Goal: Task Accomplishment & Management: Use online tool/utility

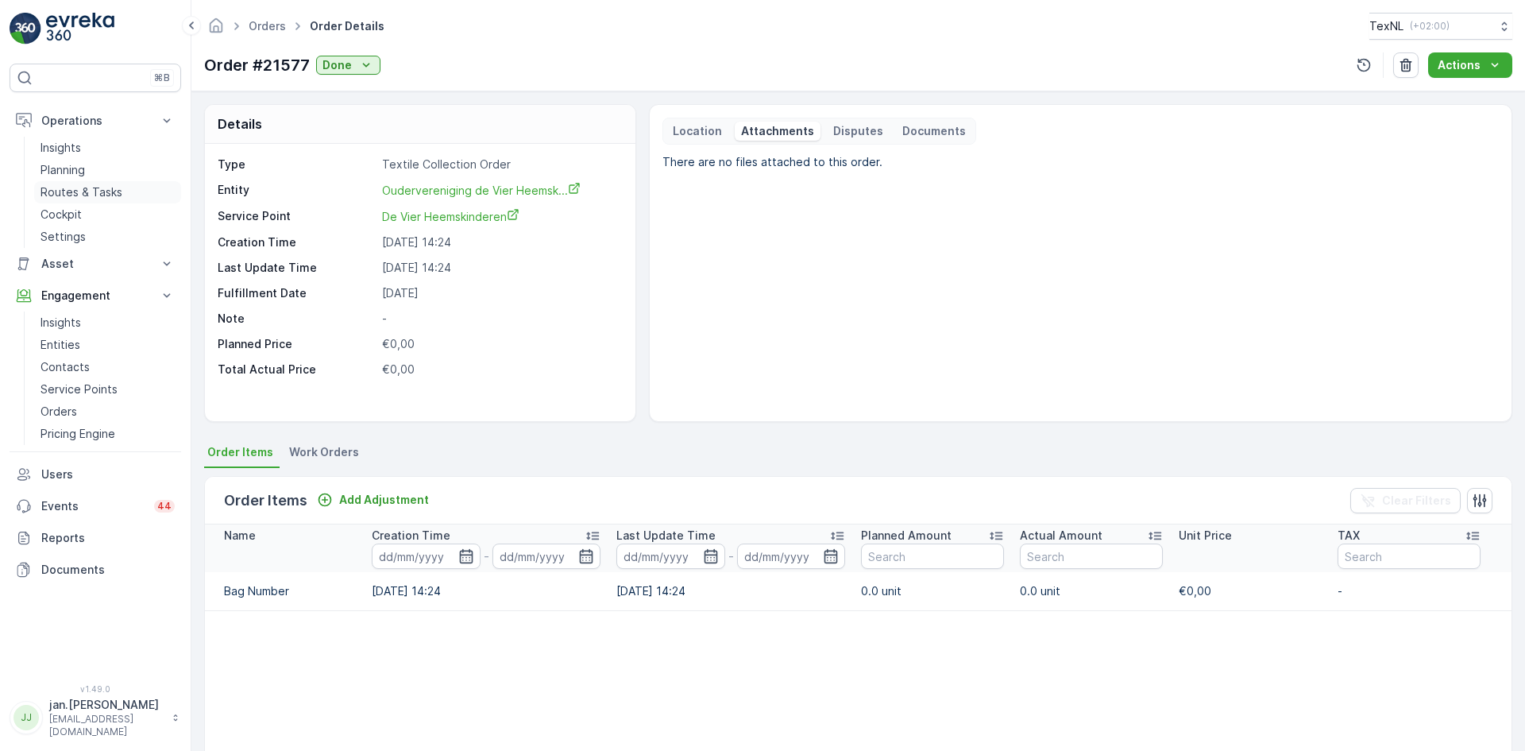
click at [75, 194] on p "Routes & Tasks" at bounding box center [82, 192] width 82 height 16
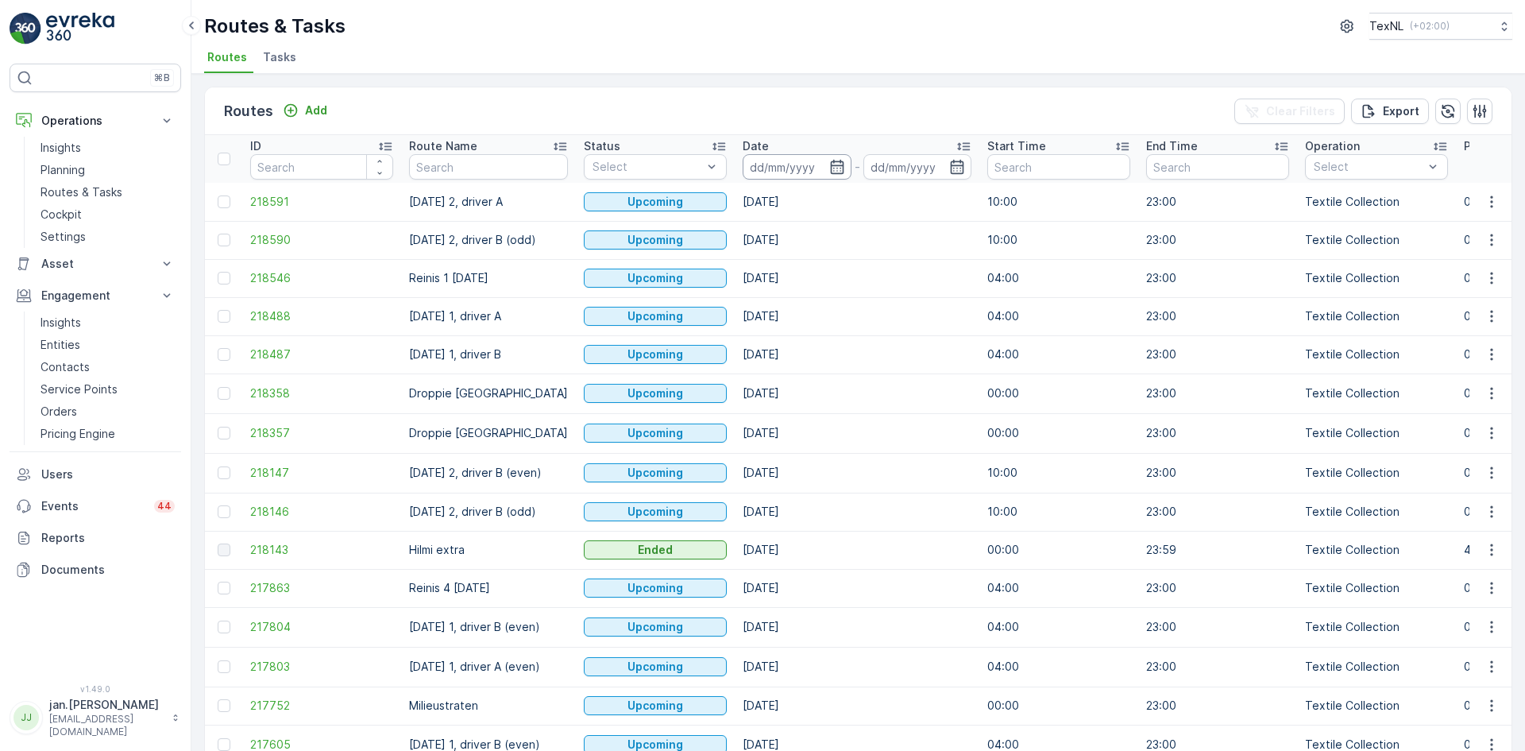
click at [801, 159] on input at bounding box center [797, 166] width 109 height 25
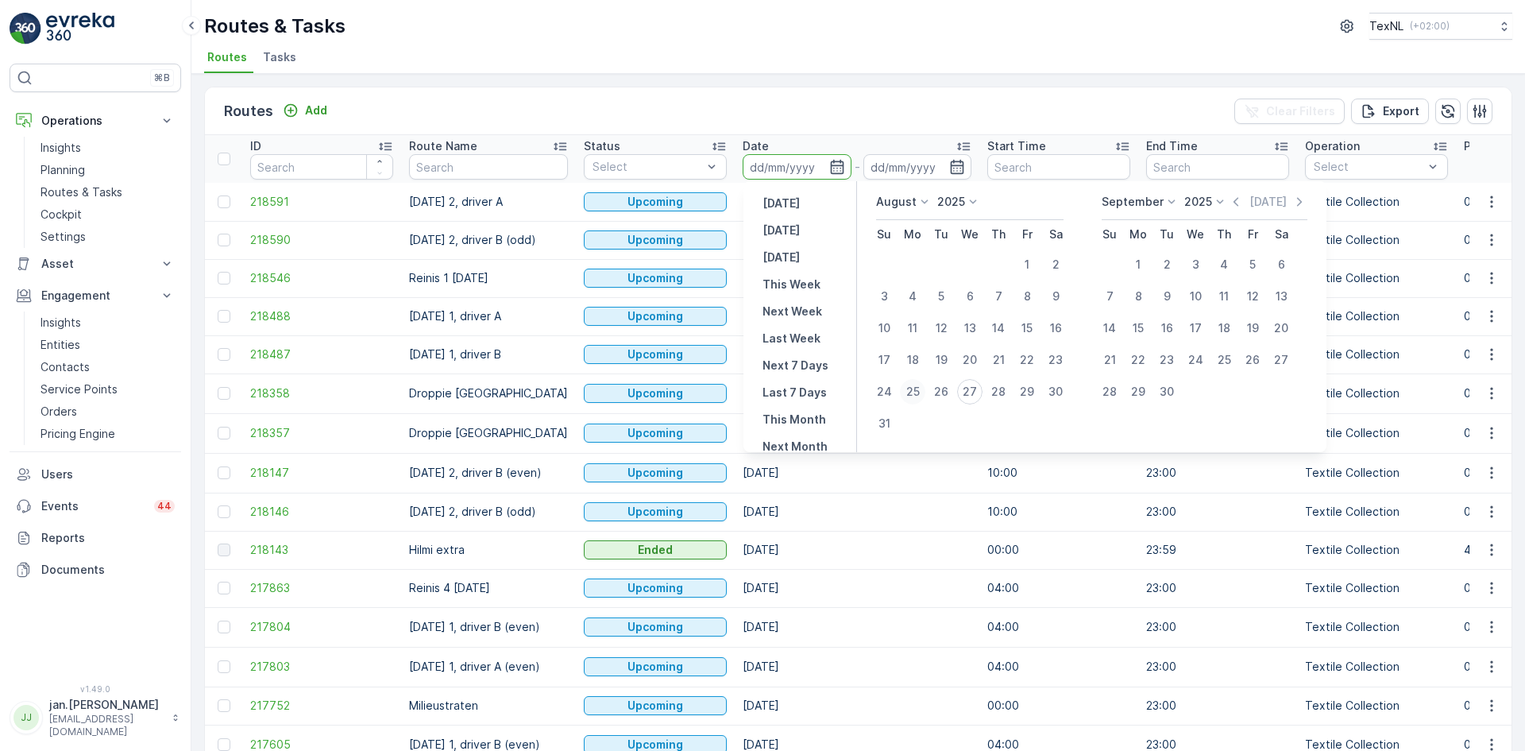
click at [912, 391] on div "25" at bounding box center [912, 391] width 25 height 25
type input "[DATE]"
click at [912, 391] on div "25" at bounding box center [912, 391] width 25 height 25
type input "[DATE]"
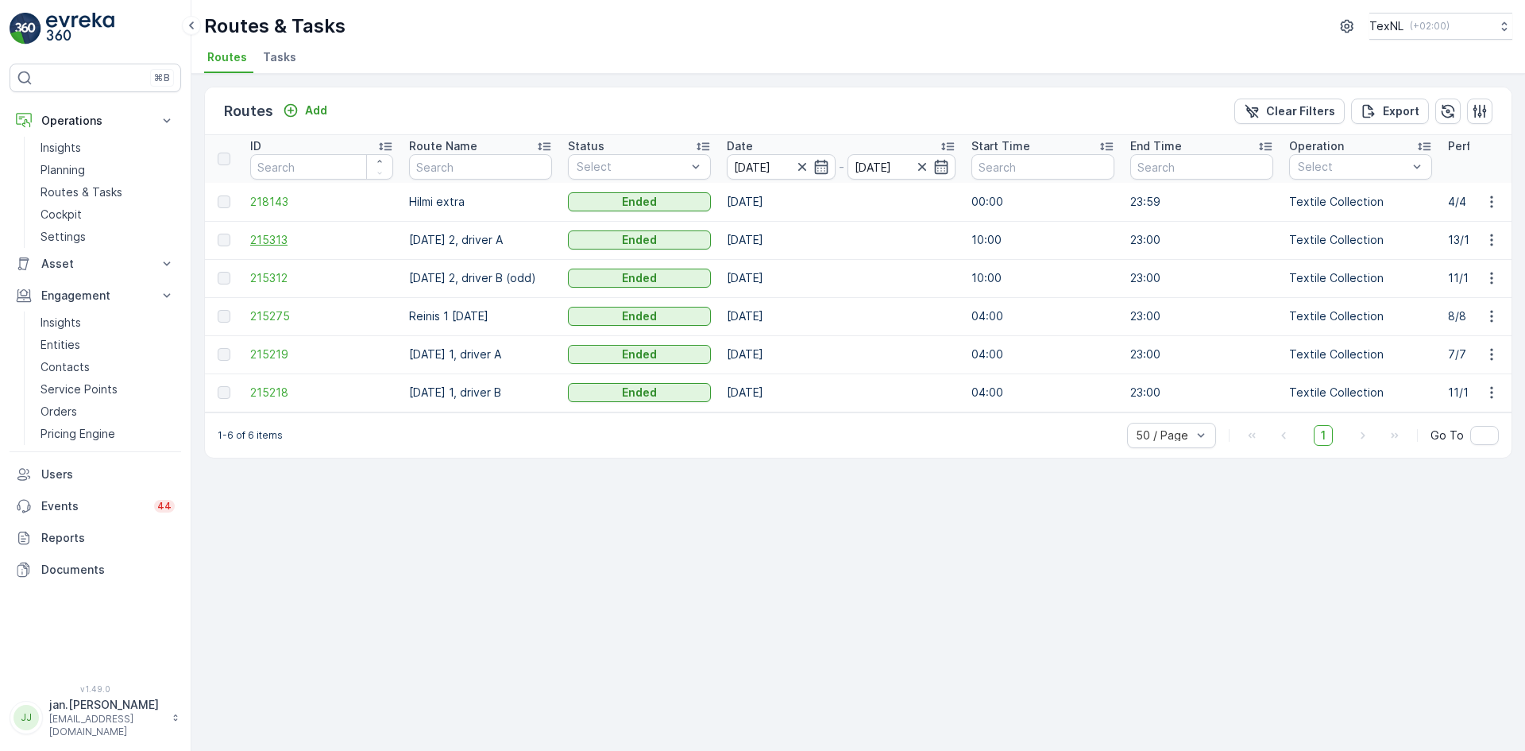
click at [272, 245] on span "215313" at bounding box center [321, 240] width 143 height 16
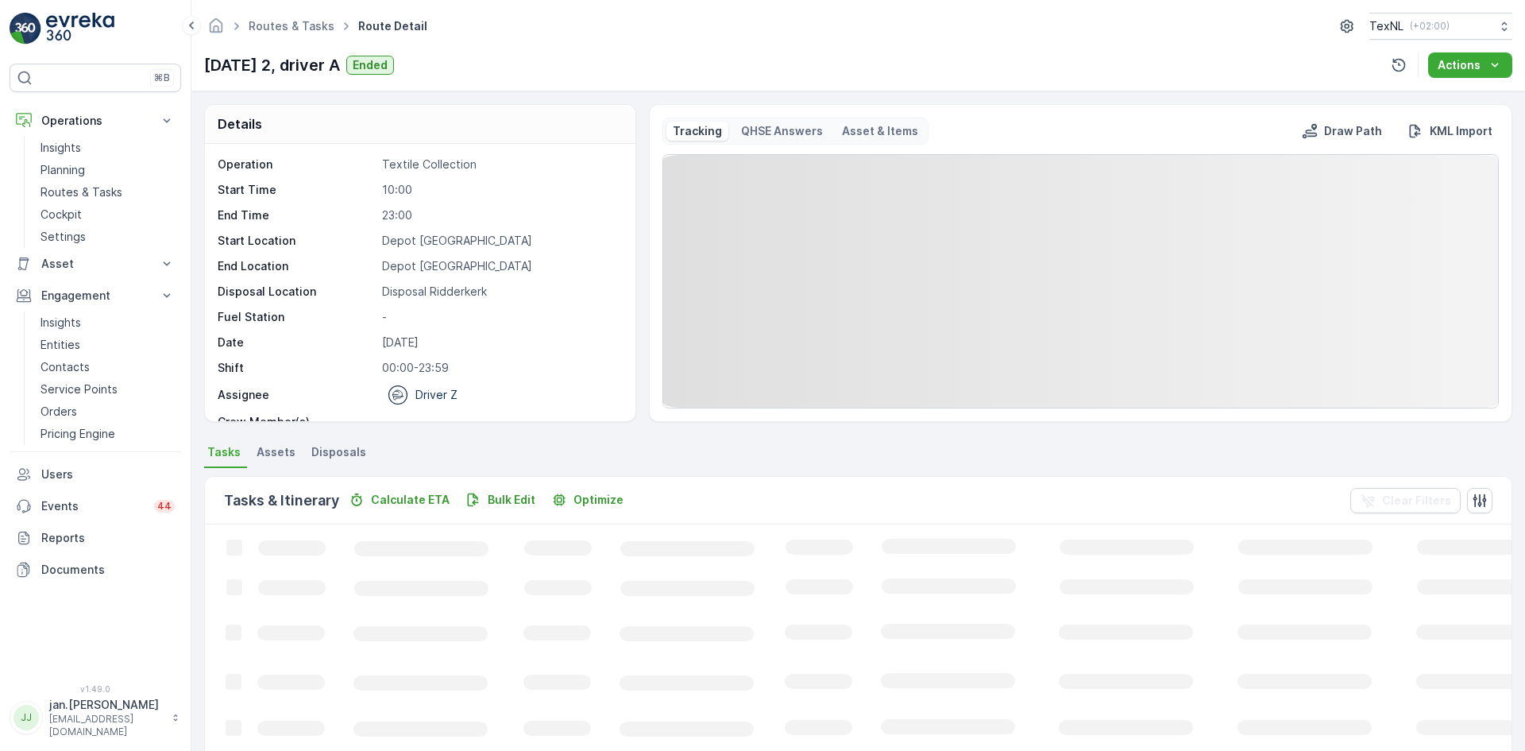
click at [342, 460] on li "Disposals" at bounding box center [340, 454] width 64 height 27
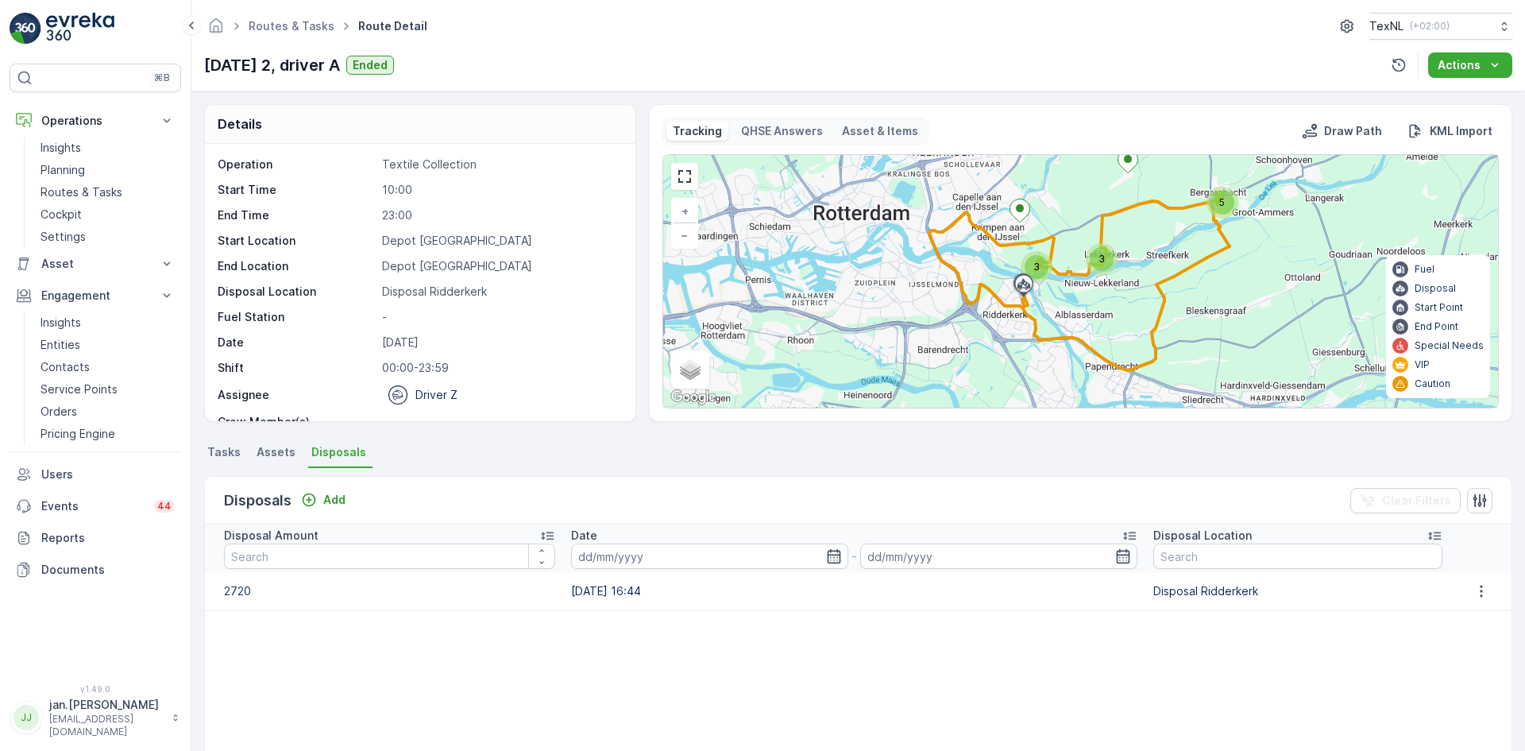
click at [1495, 592] on div at bounding box center [1481, 590] width 47 height 19
click at [1471, 604] on td at bounding box center [1480, 591] width 61 height 38
click at [1473, 594] on icon "button" at bounding box center [1481, 591] width 16 height 16
click at [1463, 605] on div "Edit Disposal Amount" at bounding box center [1459, 615] width 125 height 22
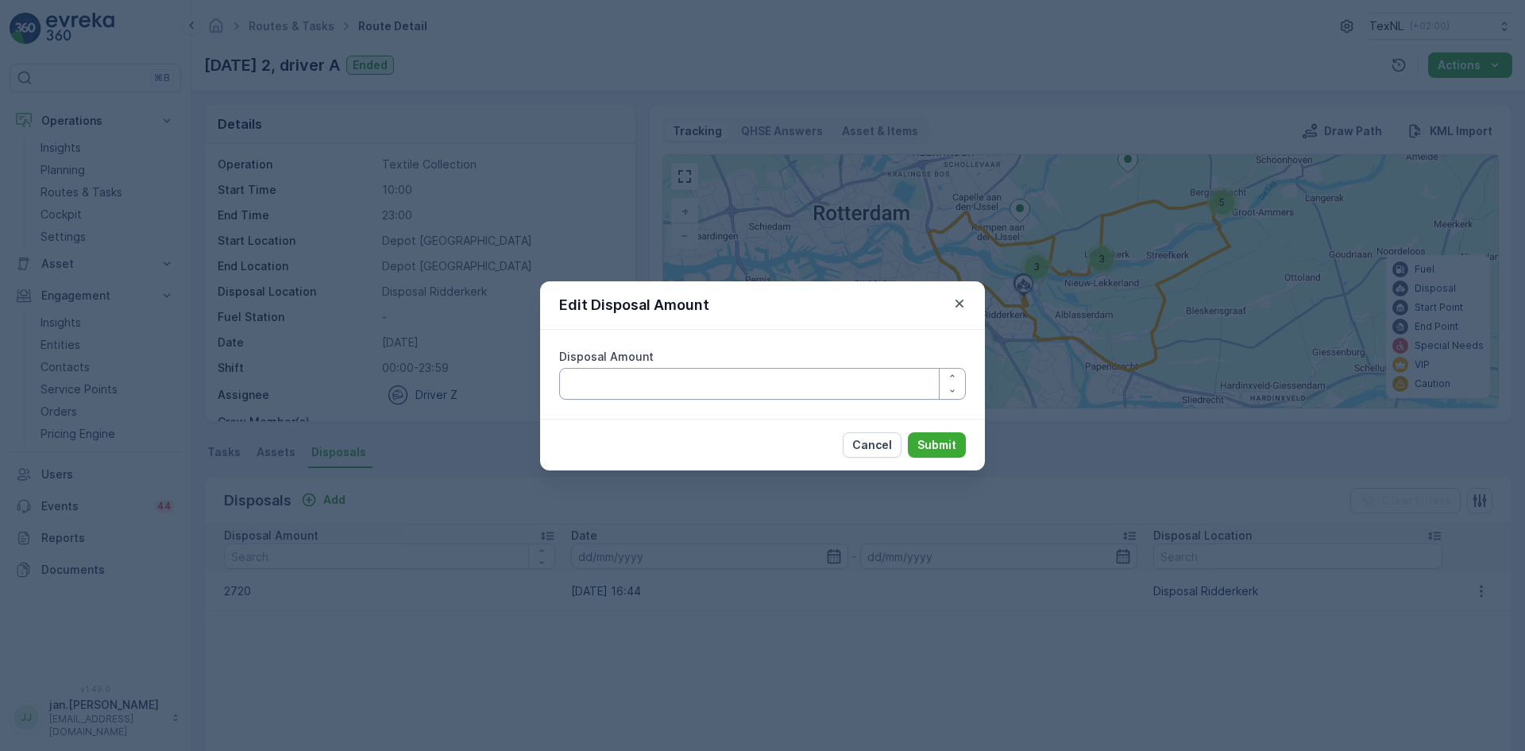
click at [752, 373] on Amount "Disposal Amount" at bounding box center [762, 384] width 407 height 32
type Amount "2520"
click at [928, 445] on p "Submit" at bounding box center [936, 445] width 39 height 16
